Goal: Information Seeking & Learning: Learn about a topic

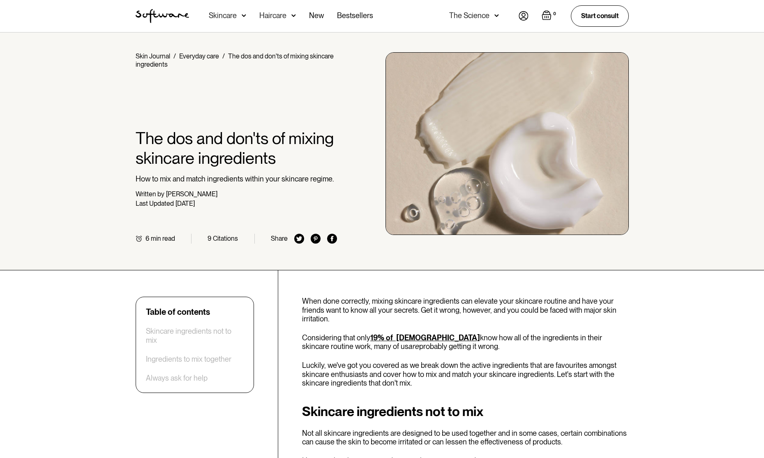
click at [235, 19] on div "Skincare" at bounding box center [223, 16] width 28 height 8
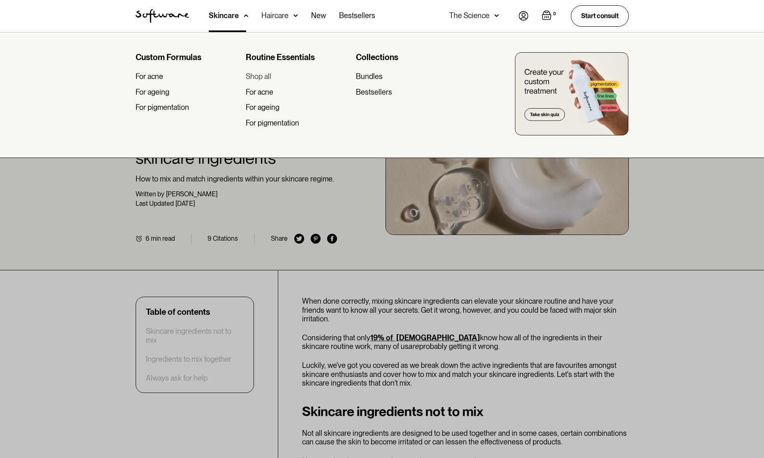
click at [270, 75] on div "Shop all" at bounding box center [258, 76] width 25 height 9
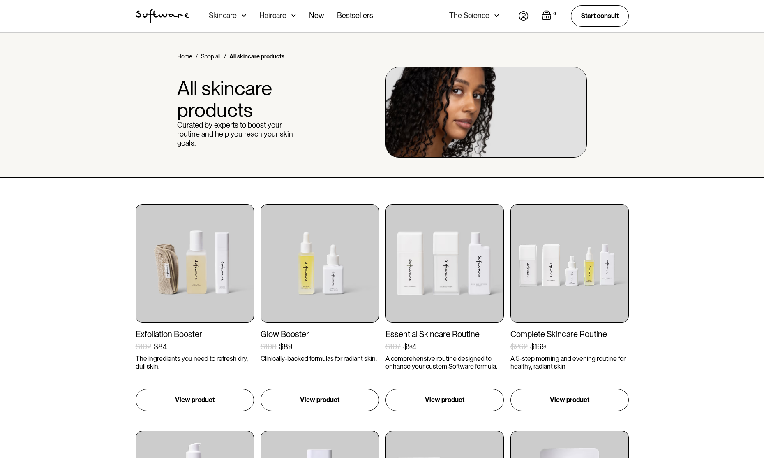
click at [229, 14] on div "Skincare" at bounding box center [223, 16] width 28 height 8
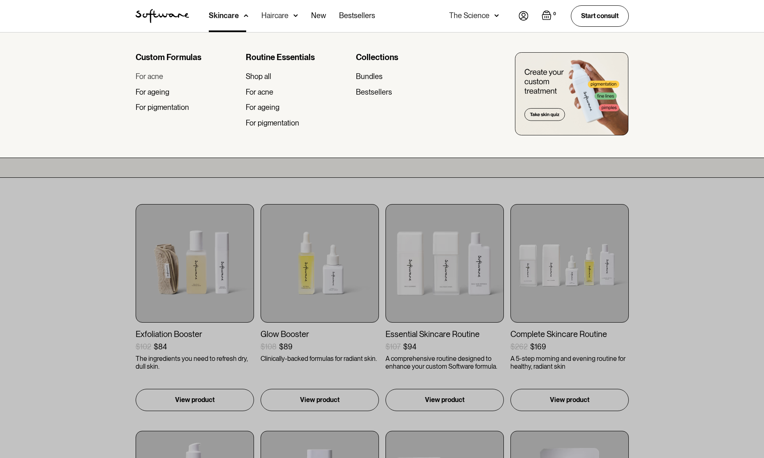
click at [154, 78] on div "For acne" at bounding box center [150, 76] width 28 height 9
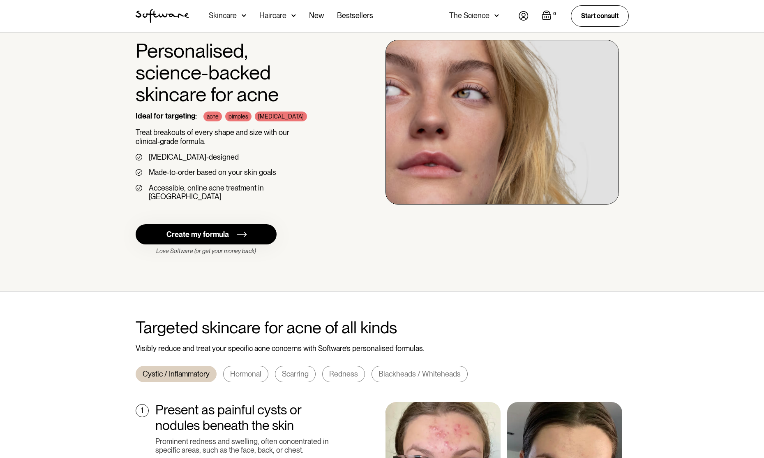
scroll to position [44, 0]
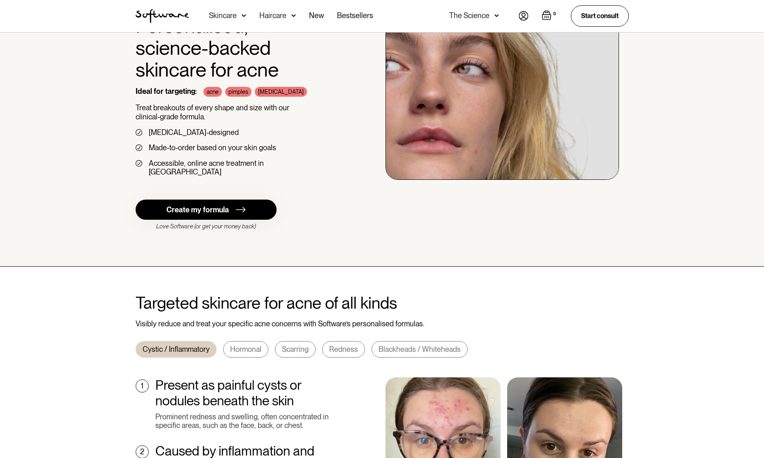
click at [249, 344] on div "Hormonal" at bounding box center [245, 348] width 31 height 9
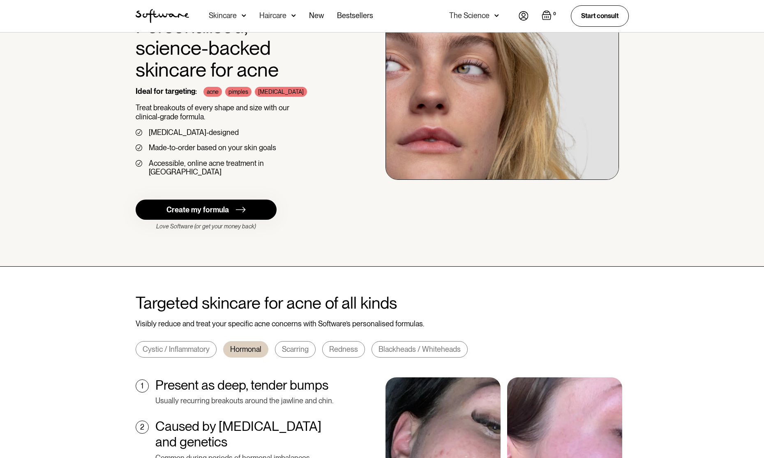
click at [289, 344] on div "Scarring" at bounding box center [295, 348] width 27 height 9
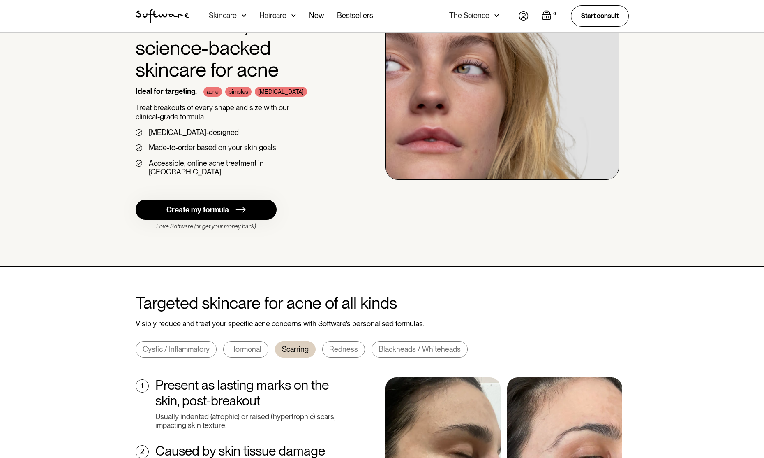
scroll to position [208, 0]
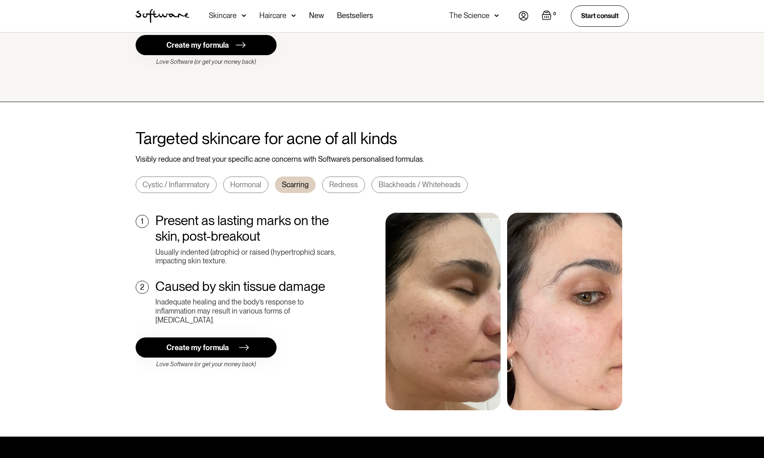
click at [226, 343] on div "Create my formula" at bounding box center [197, 347] width 62 height 9
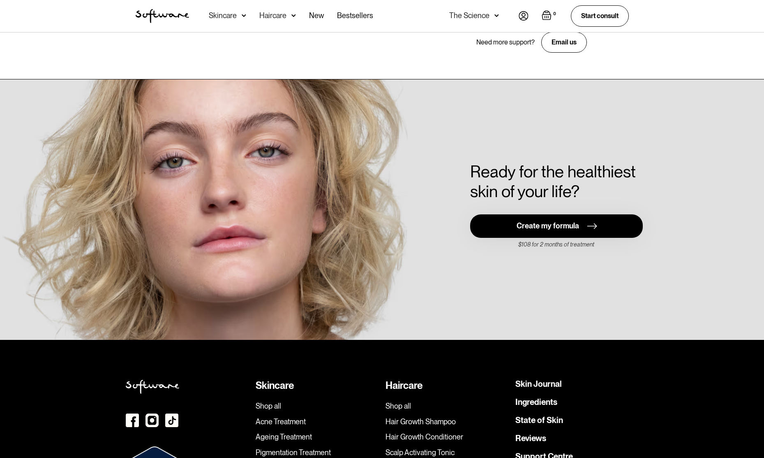
scroll to position [1761, 0]
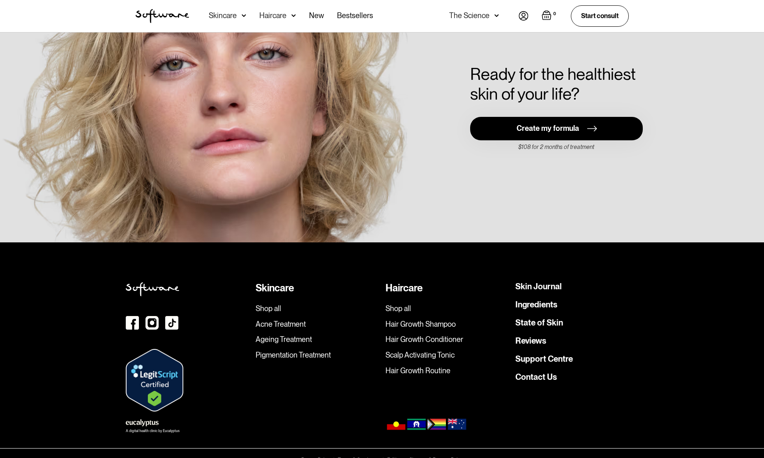
click at [548, 300] on link "Ingredients" at bounding box center [536, 304] width 42 height 8
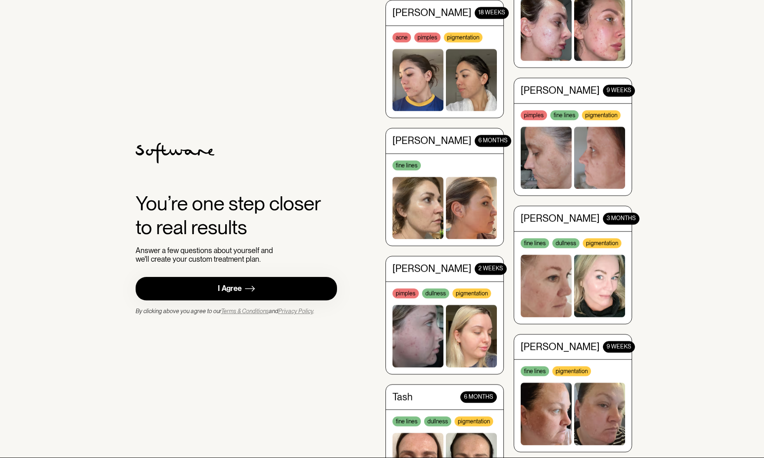
click at [254, 284] on img at bounding box center [250, 288] width 10 height 10
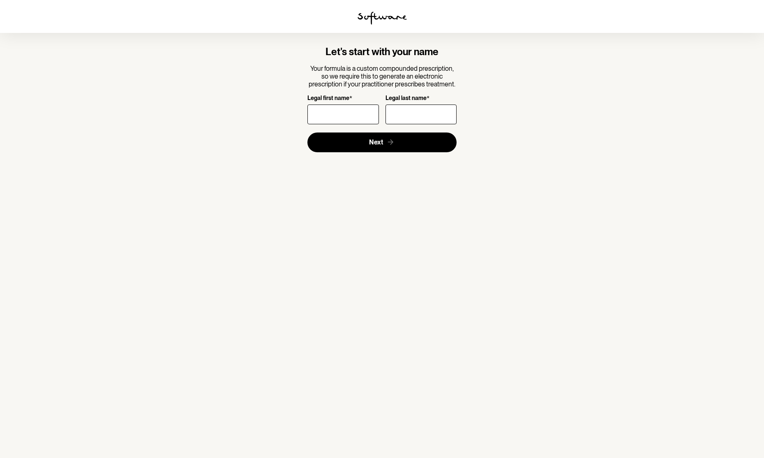
click at [365, 12] on img at bounding box center [382, 18] width 49 height 13
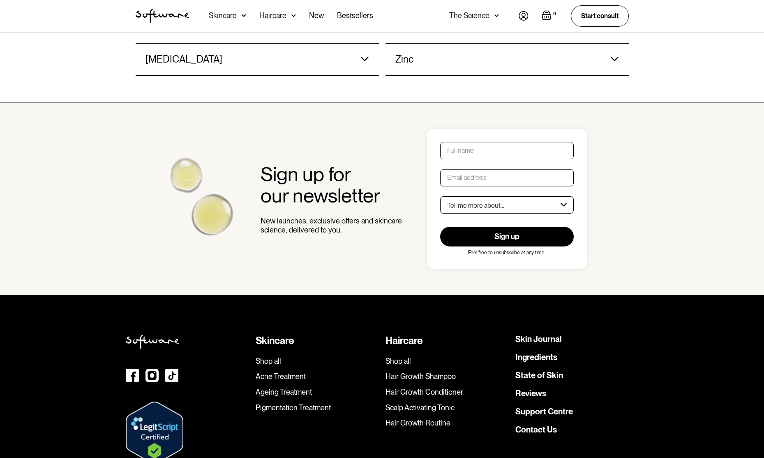
scroll to position [1155, 0]
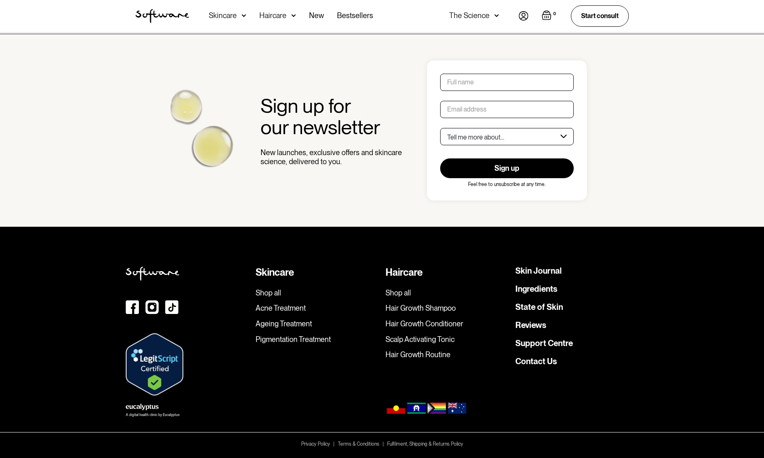
click at [541, 271] on link "Skin Journal" at bounding box center [538, 270] width 46 height 8
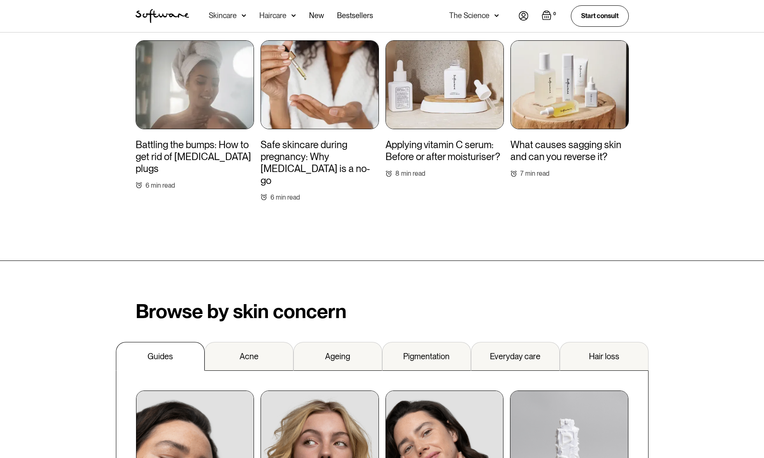
scroll to position [781, 0]
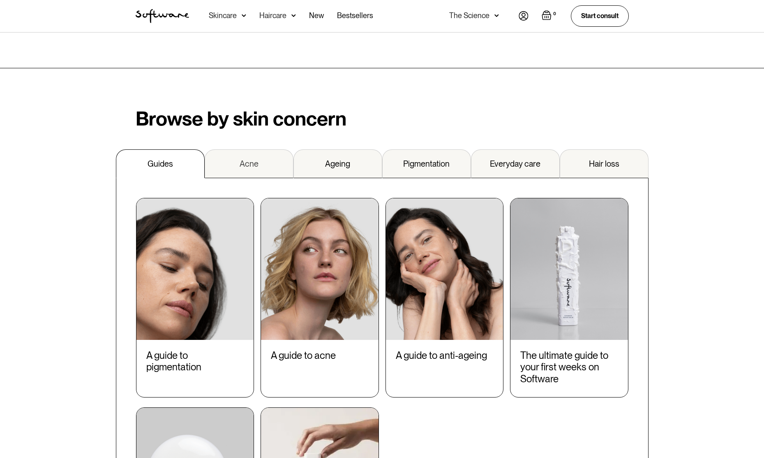
click at [268, 157] on link "Acne" at bounding box center [249, 163] width 89 height 29
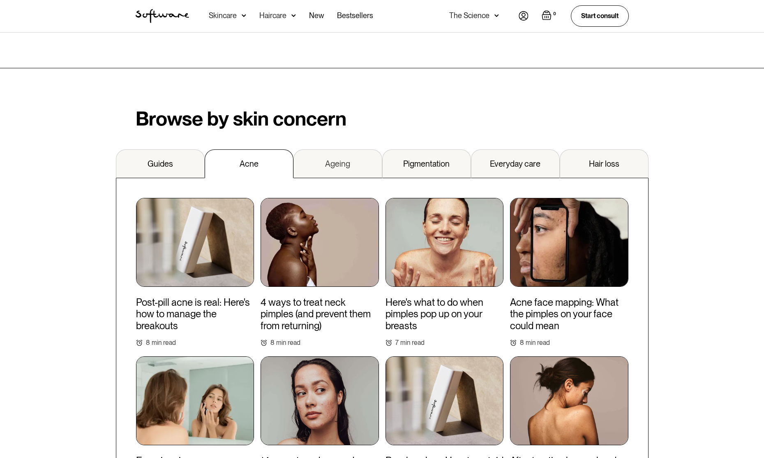
click at [329, 157] on link "Ageing" at bounding box center [337, 163] width 89 height 29
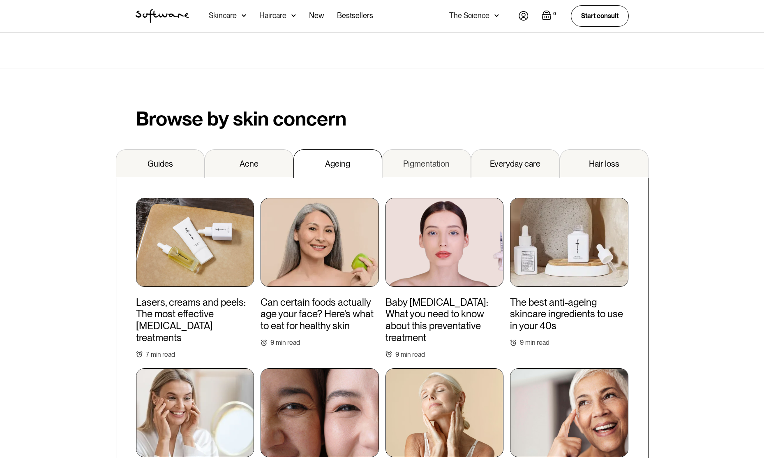
click at [436, 159] on div "Pigmentation" at bounding box center [426, 164] width 46 height 10
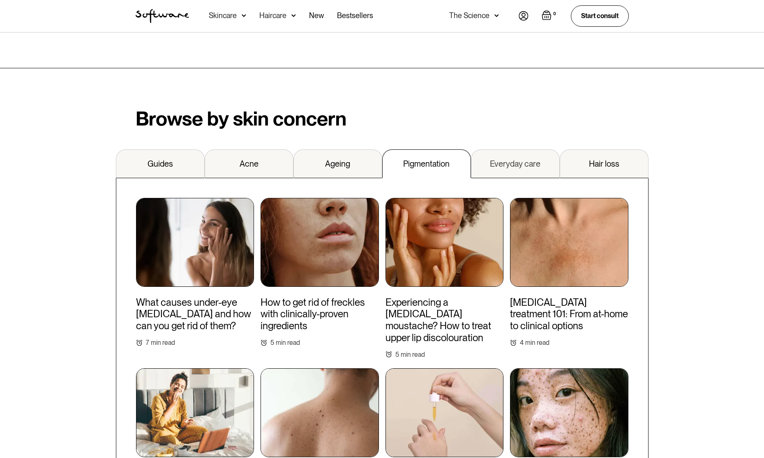
click at [511, 159] on link "Everyday care" at bounding box center [515, 163] width 89 height 29
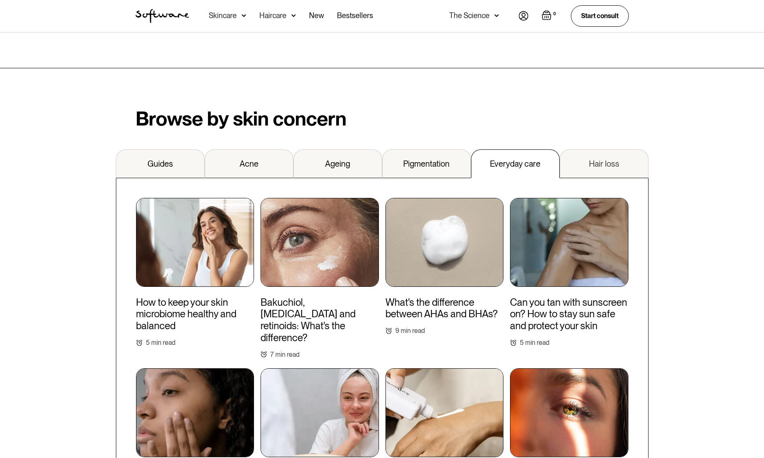
click at [577, 154] on link "Hair loss" at bounding box center [604, 163] width 89 height 29
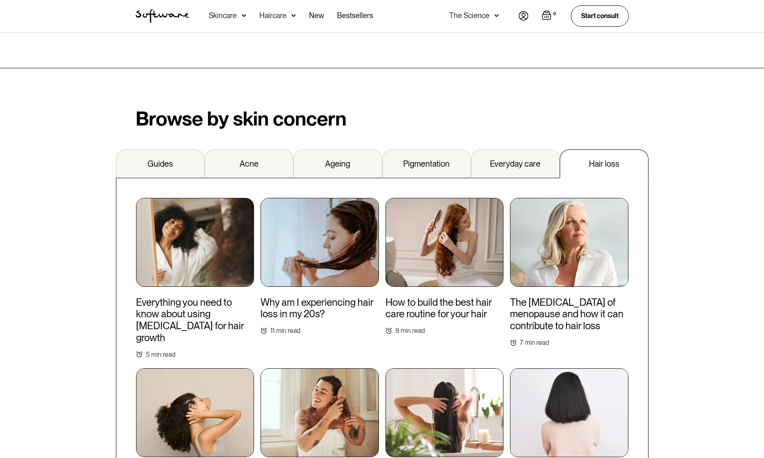
scroll to position [0, 0]
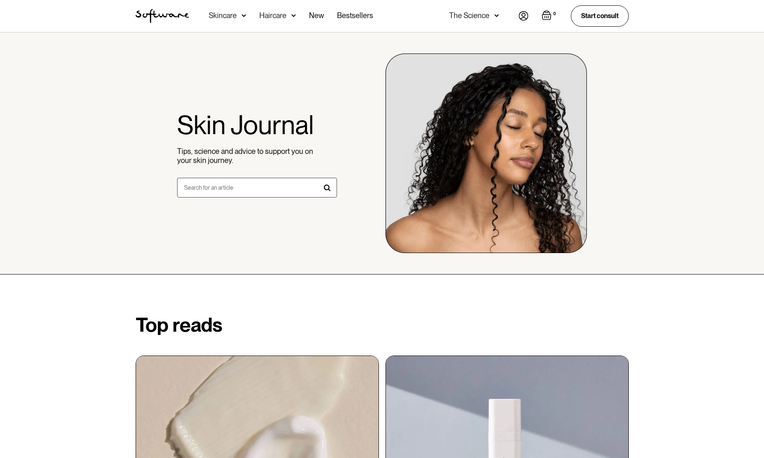
click at [234, 14] on div "Skincare" at bounding box center [223, 16] width 28 height 8
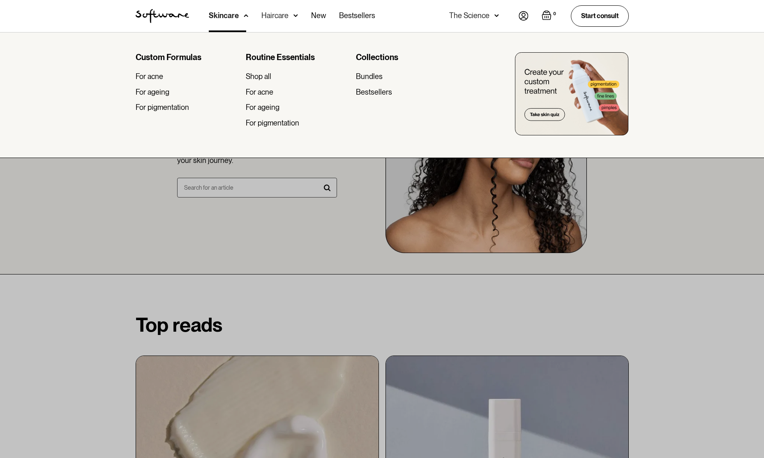
click at [282, 14] on div "Haircare" at bounding box center [274, 16] width 27 height 8
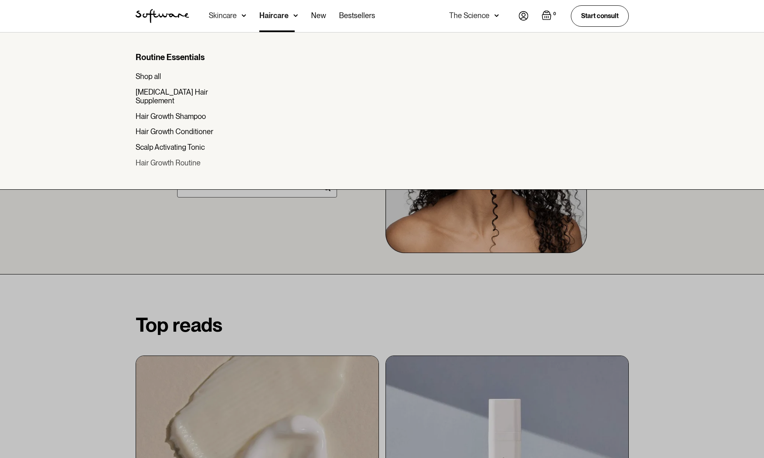
click at [172, 158] on div "Hair Growth Routine" at bounding box center [168, 162] width 65 height 9
click at [222, 24] on div "Skincare" at bounding box center [227, 16] width 37 height 32
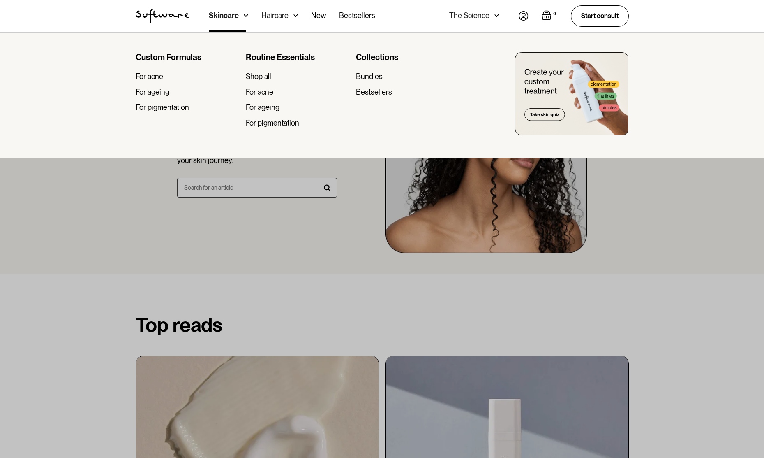
click at [595, 288] on div at bounding box center [382, 261] width 764 height 458
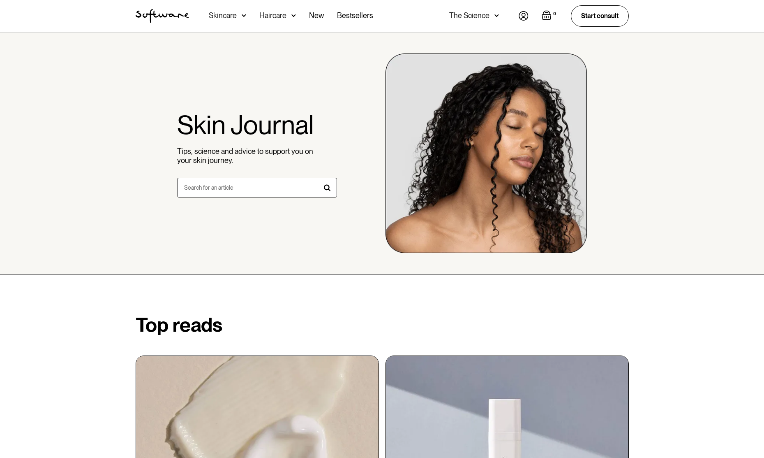
click at [477, 15] on div "The Science" at bounding box center [469, 16] width 40 height 8
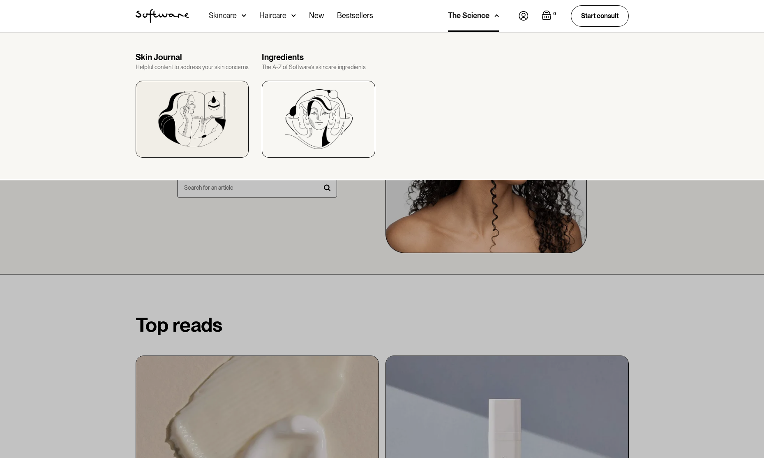
click at [228, 124] on div at bounding box center [192, 119] width 113 height 77
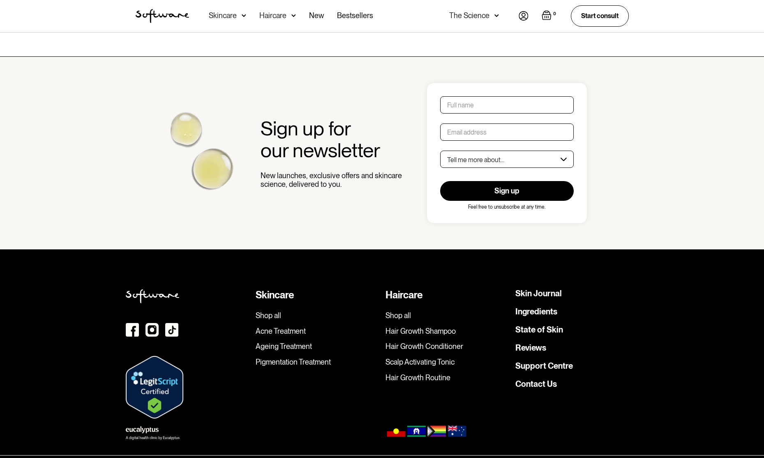
scroll to position [1441, 0]
